Goal: Transaction & Acquisition: Download file/media

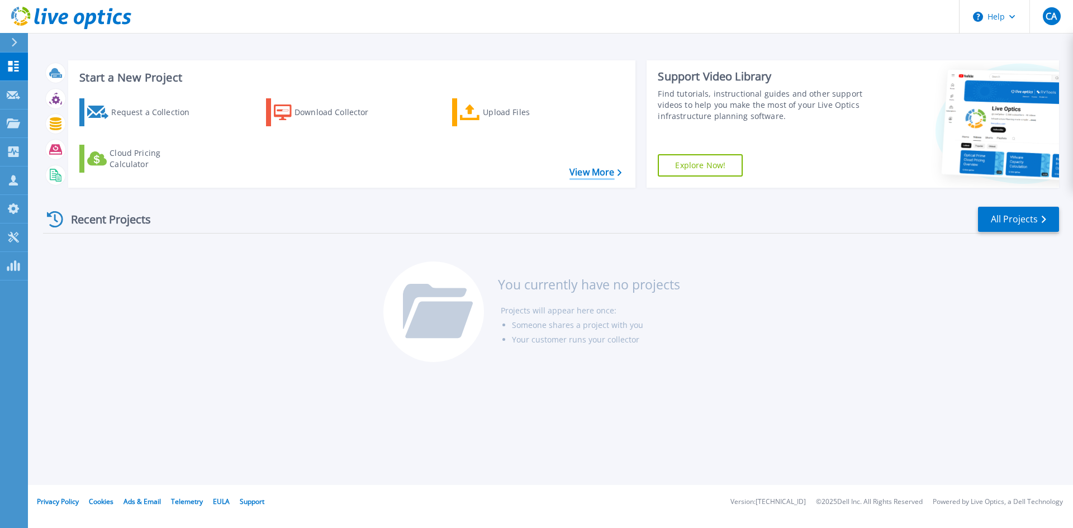
click at [592, 171] on link "View More" at bounding box center [595, 172] width 52 height 11
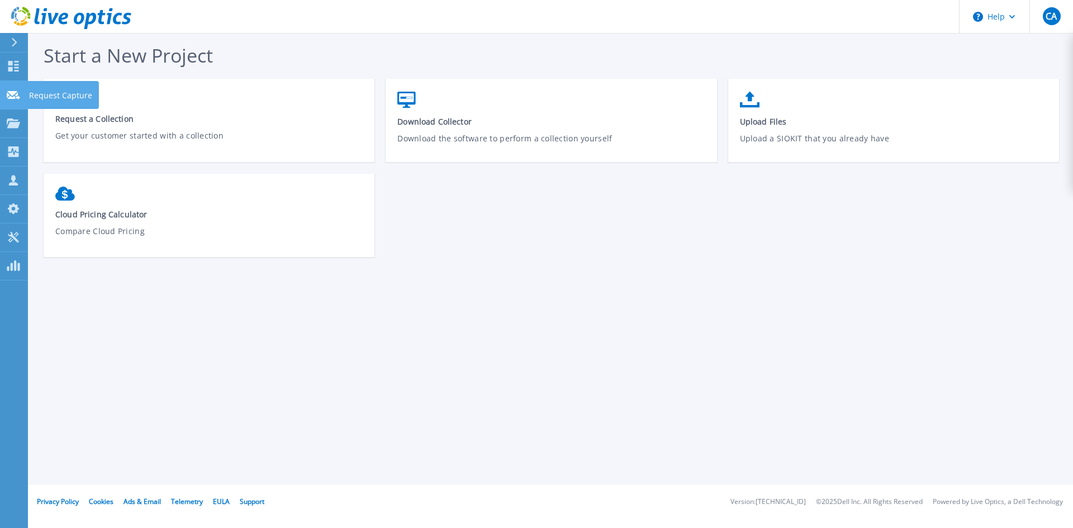
click at [14, 94] on icon at bounding box center [13, 95] width 13 height 8
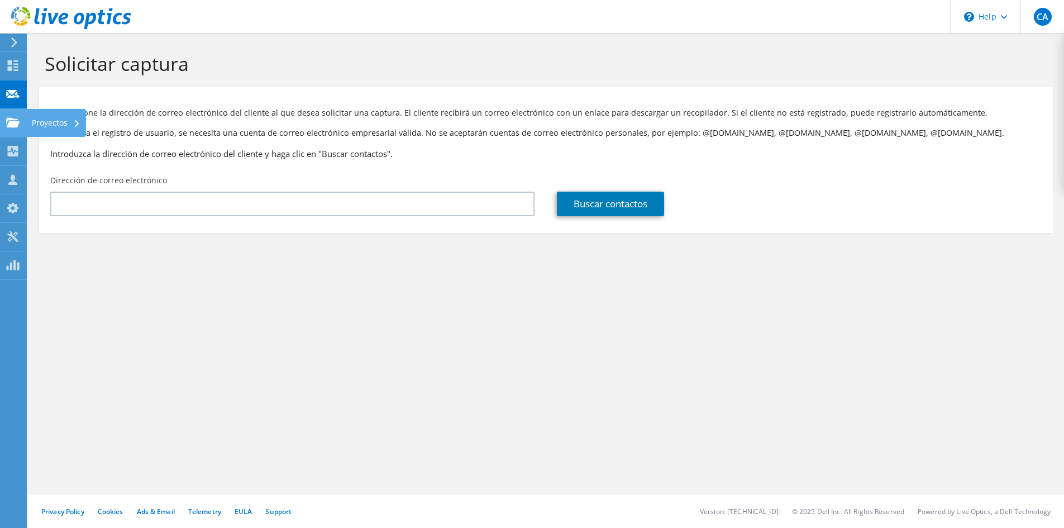
click at [11, 121] on icon at bounding box center [12, 122] width 13 height 11
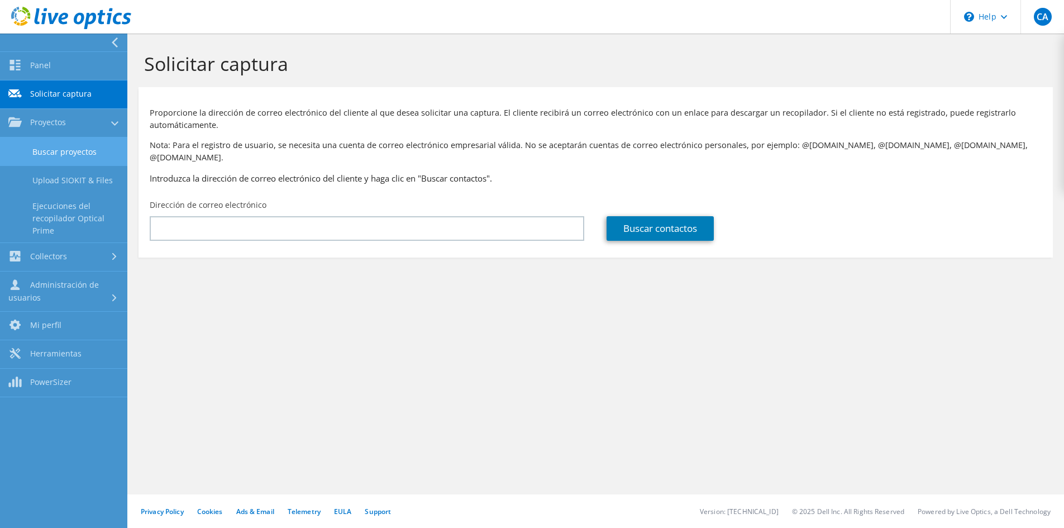
click at [53, 153] on link "Buscar proyectos" at bounding box center [63, 151] width 127 height 28
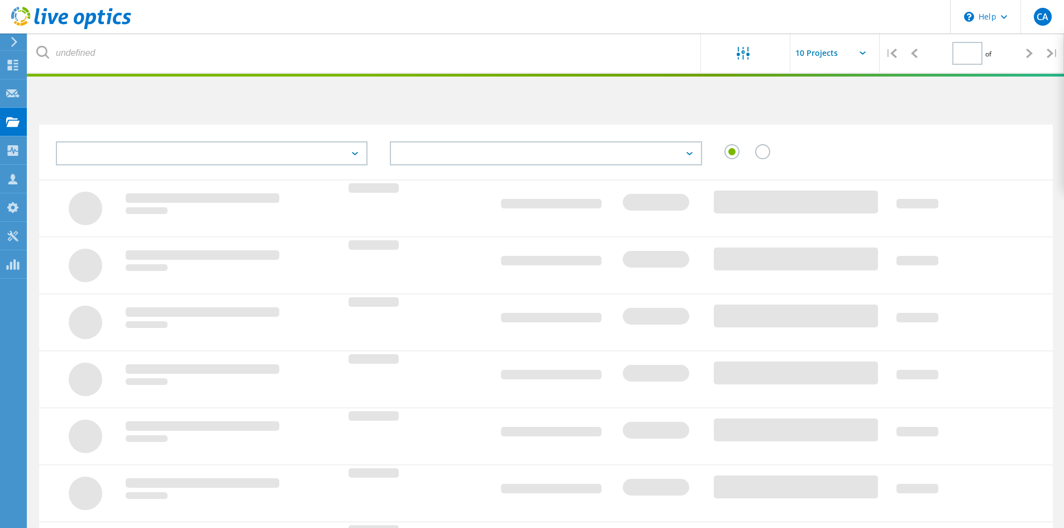
type input "1"
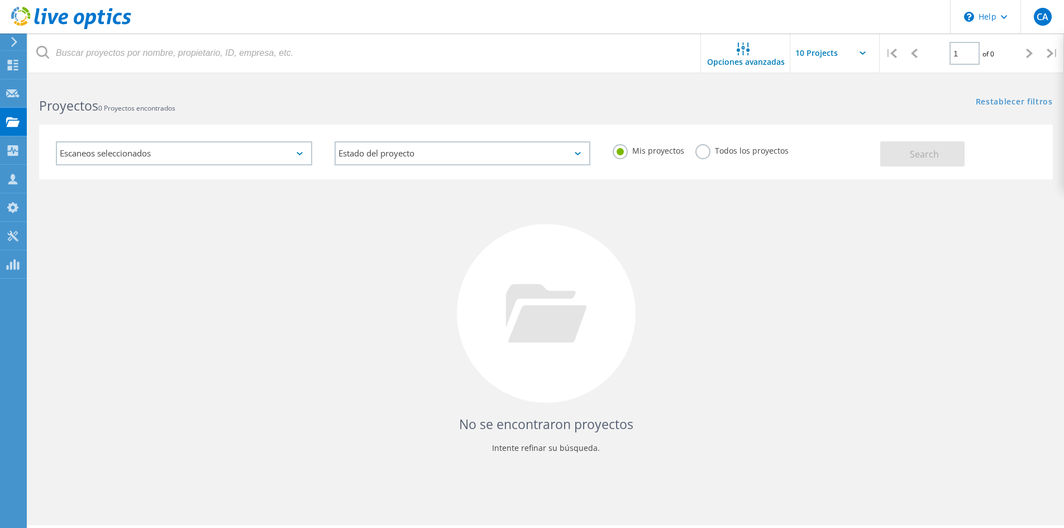
click at [301, 155] on div "Escaneos seleccionados" at bounding box center [184, 153] width 256 height 24
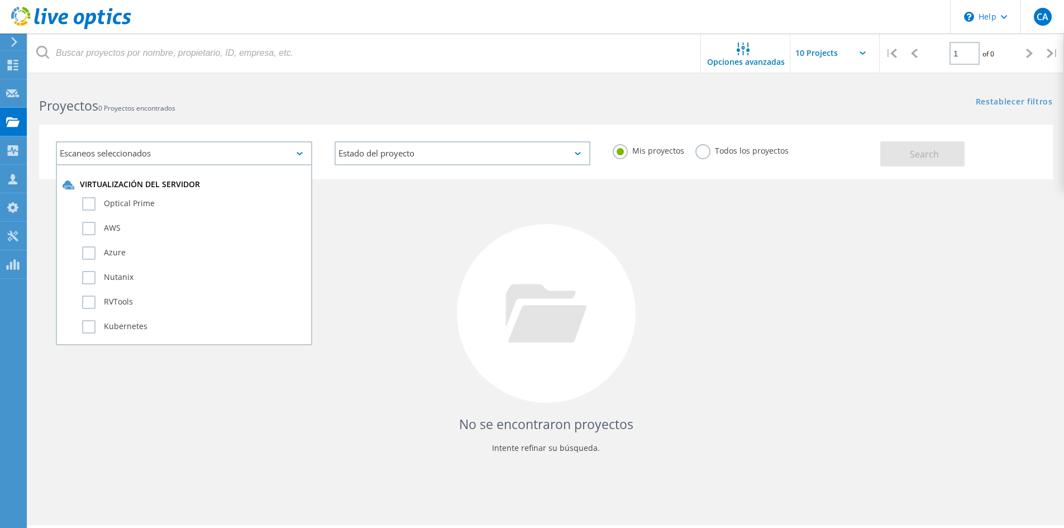
click at [301, 155] on div "Escaneos seleccionados" at bounding box center [184, 153] width 256 height 24
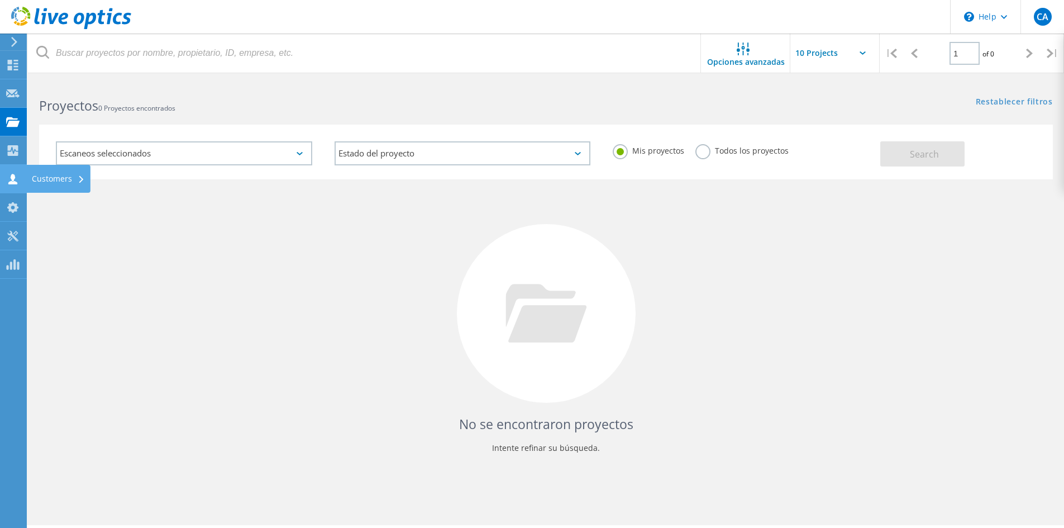
click at [13, 177] on use at bounding box center [12, 179] width 9 height 11
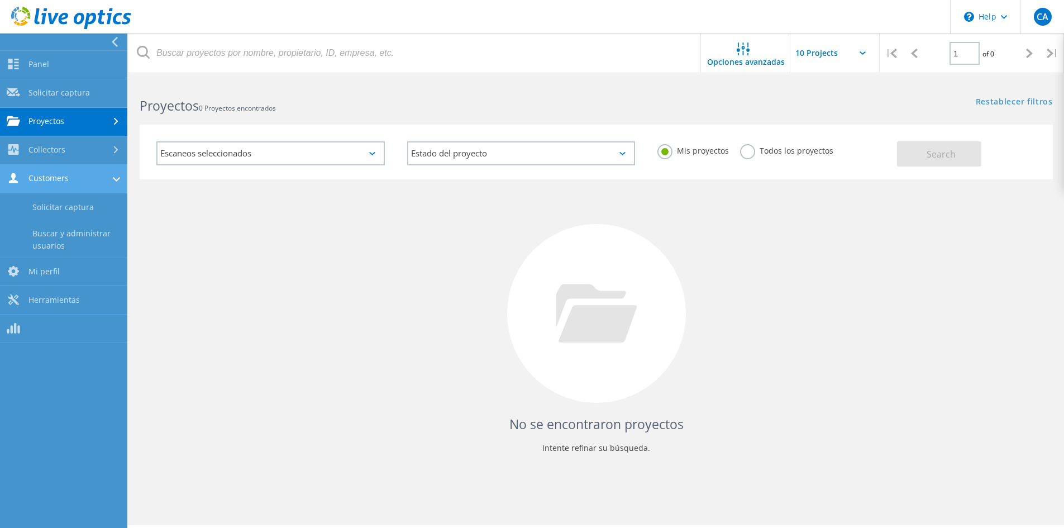
click at [30, 178] on link "Customers" at bounding box center [63, 179] width 127 height 28
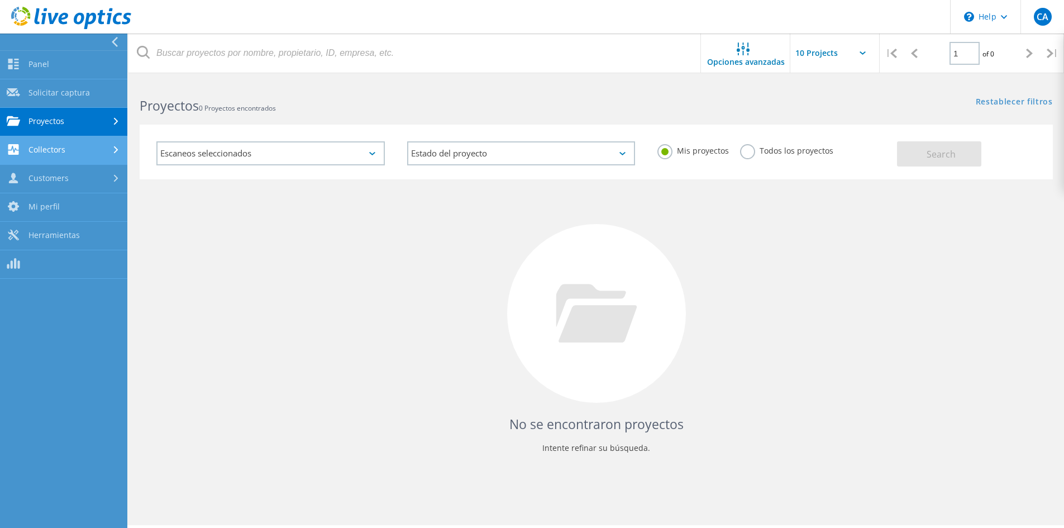
click at [51, 151] on link "Collectors" at bounding box center [63, 150] width 127 height 28
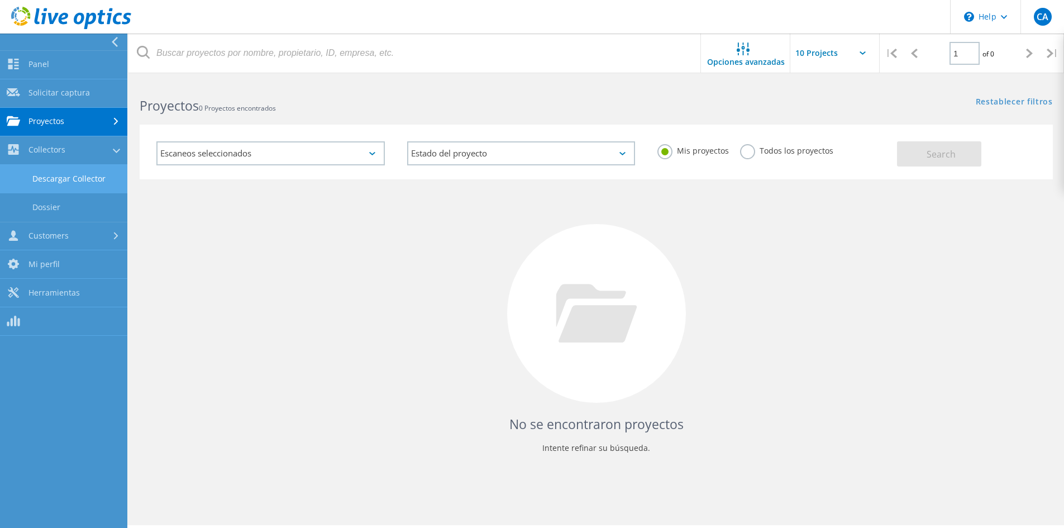
click at [51, 180] on link "Descargar Collector" at bounding box center [63, 179] width 127 height 28
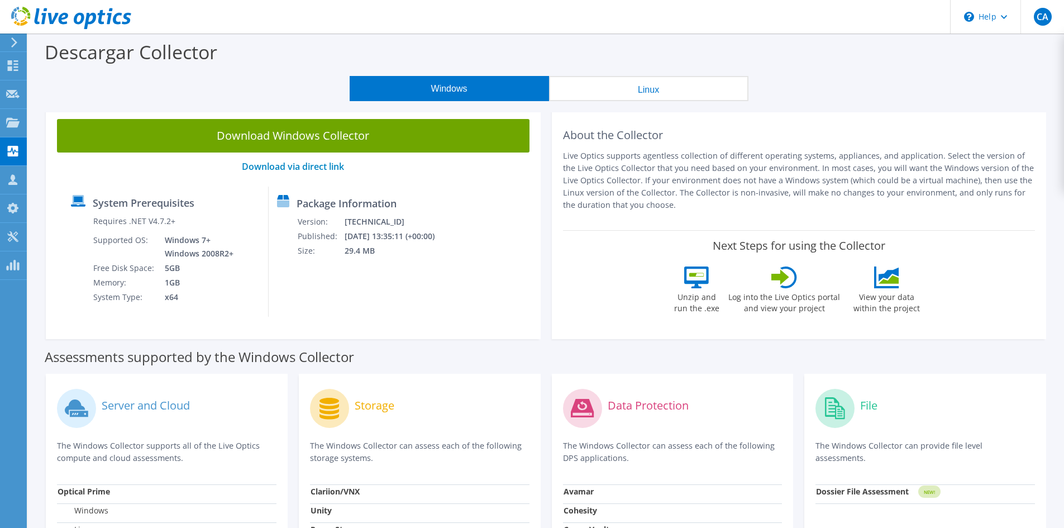
click at [690, 89] on button "Linux" at bounding box center [648, 88] width 199 height 25
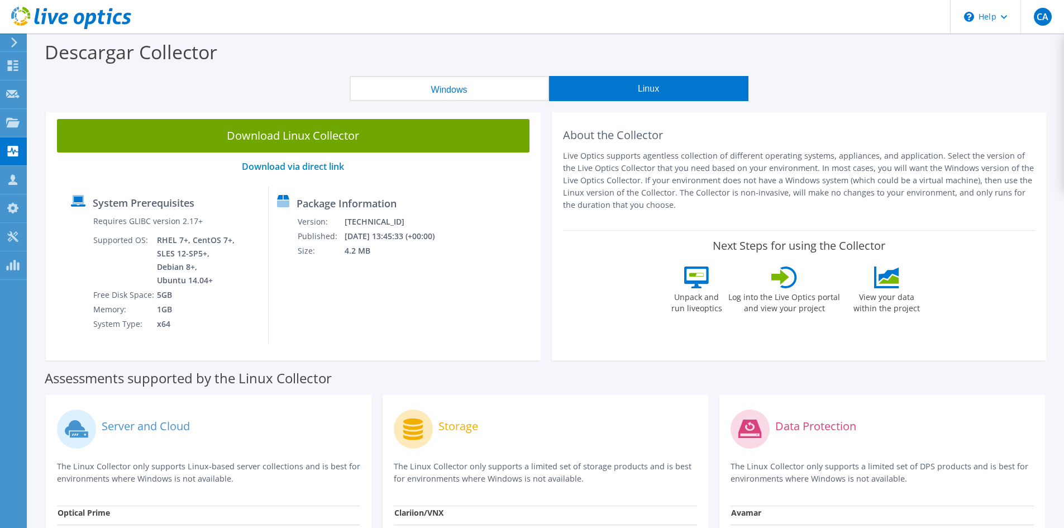
click at [464, 92] on button "Windows" at bounding box center [449, 88] width 199 height 25
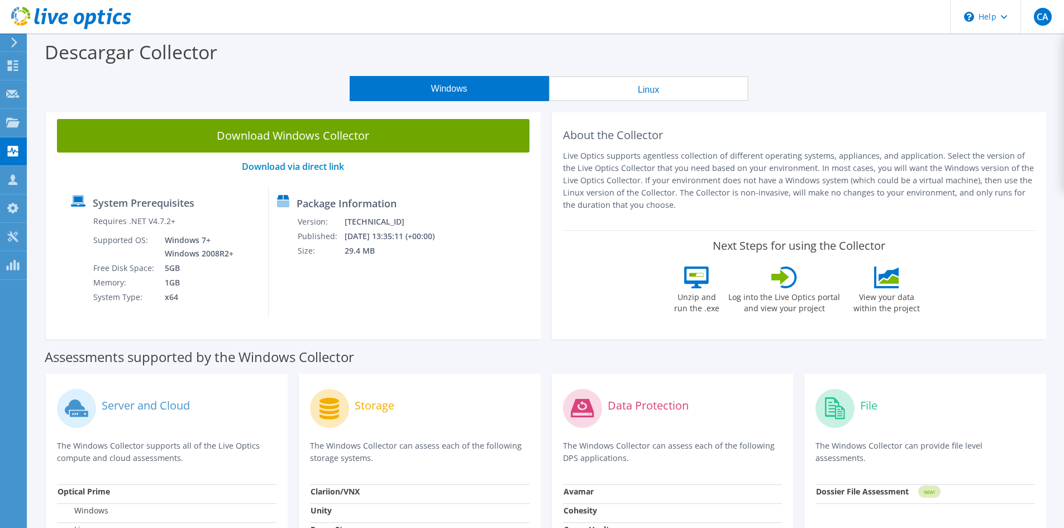
click at [667, 90] on button "Linux" at bounding box center [648, 88] width 199 height 25
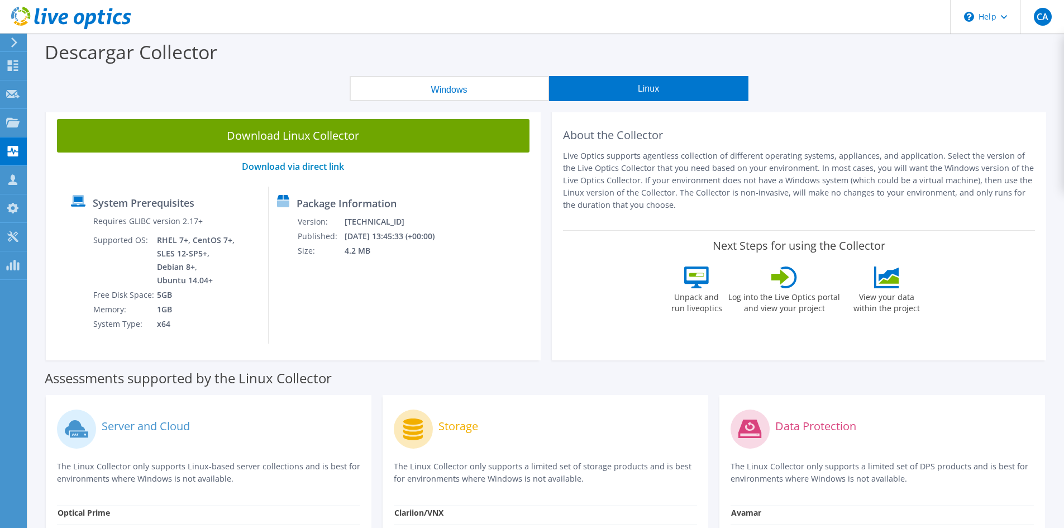
click at [482, 92] on button "Windows" at bounding box center [449, 88] width 199 height 25
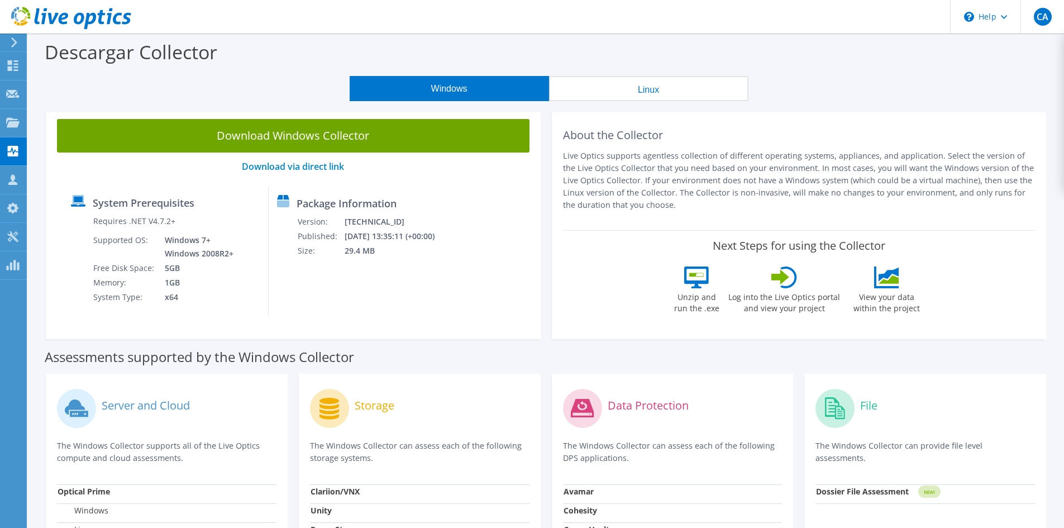
click at [686, 53] on div "Descargar Collector" at bounding box center [546, 55] width 1025 height 42
